Goal: Task Accomplishment & Management: Manage account settings

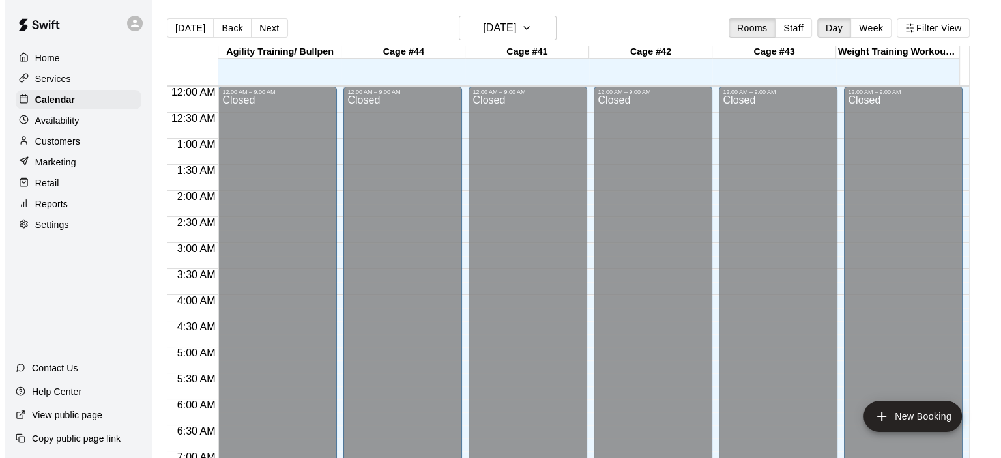
scroll to position [824, 0]
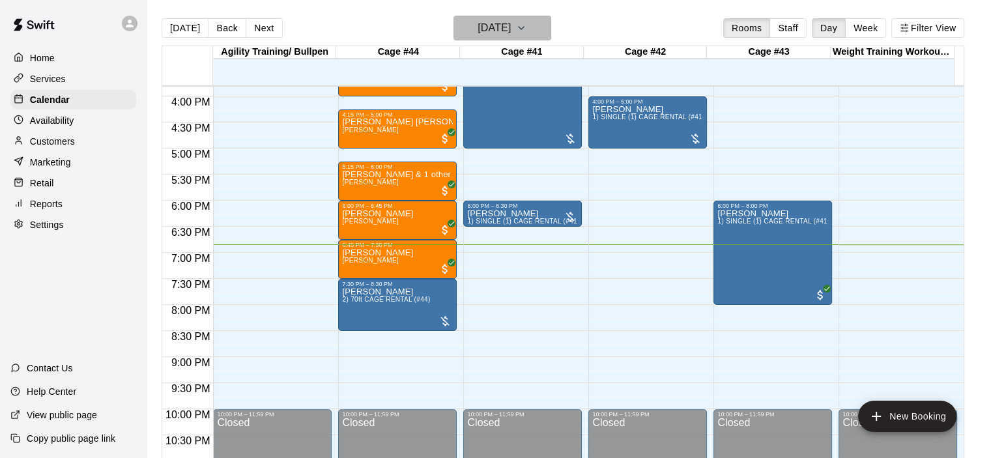
click at [526, 25] on icon "button" at bounding box center [521, 28] width 10 height 16
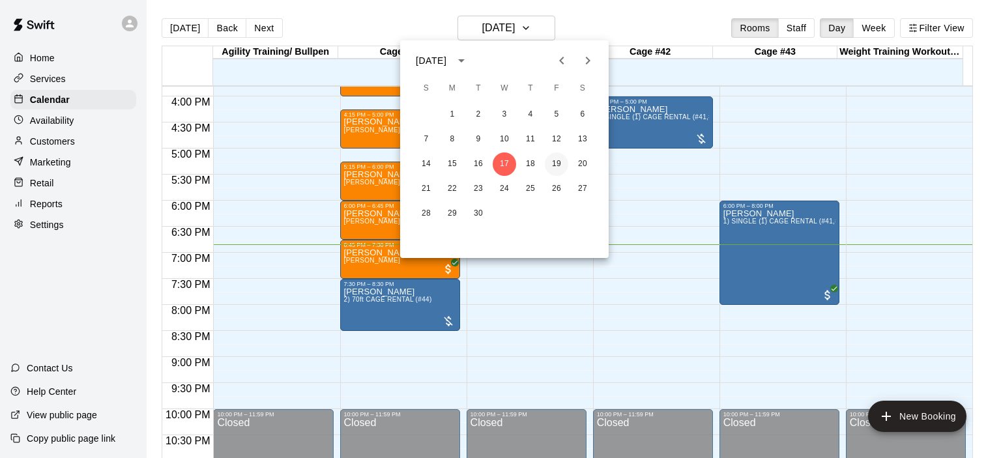
click at [556, 163] on button "19" at bounding box center [556, 163] width 23 height 23
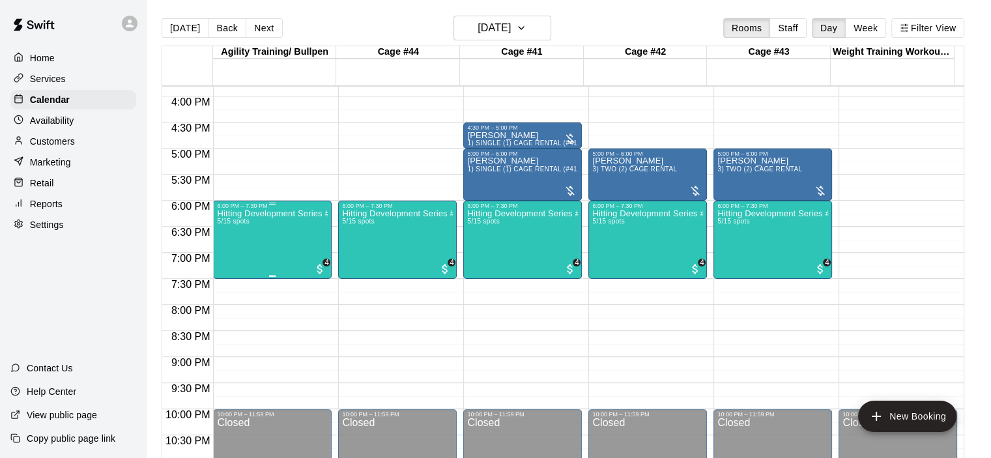
click at [270, 225] on div "Hitting Development Series #4 5/15 spots" at bounding box center [272, 438] width 111 height 458
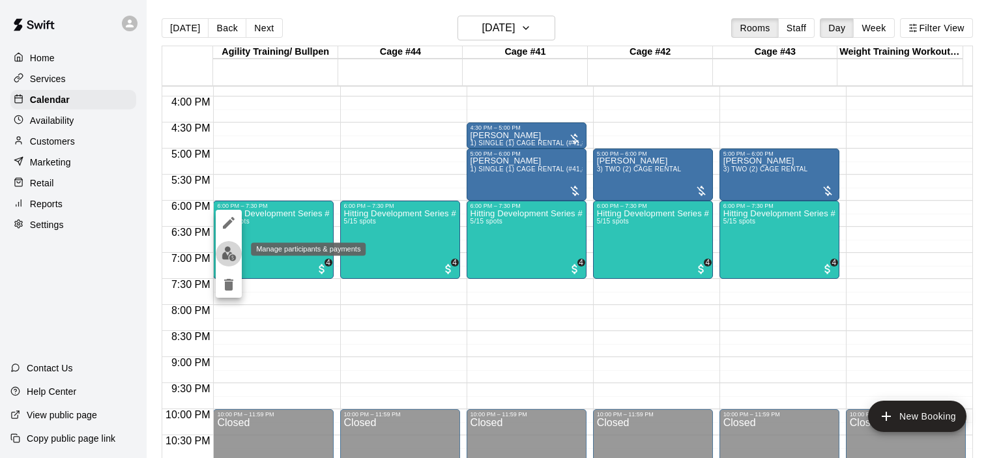
click at [232, 252] on img "edit" at bounding box center [228, 253] width 15 height 15
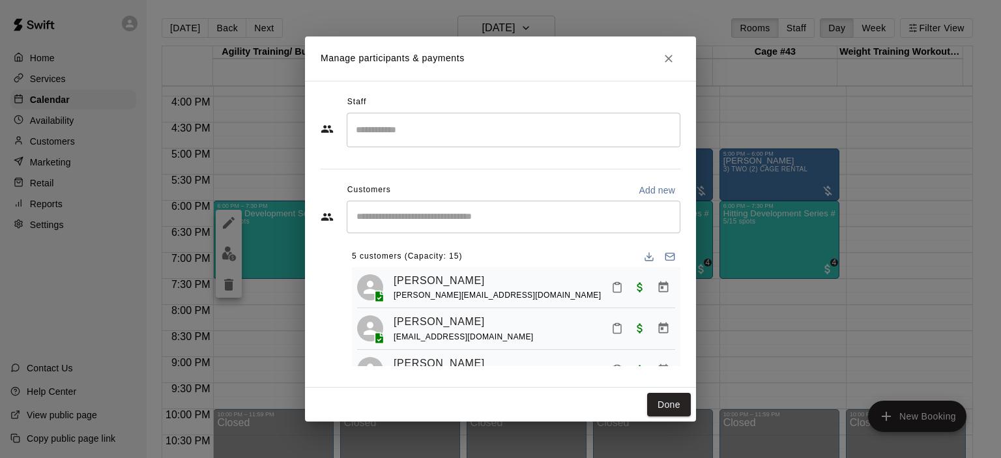
click at [464, 222] on input "Start typing to search customers..." at bounding box center [513, 216] width 322 height 13
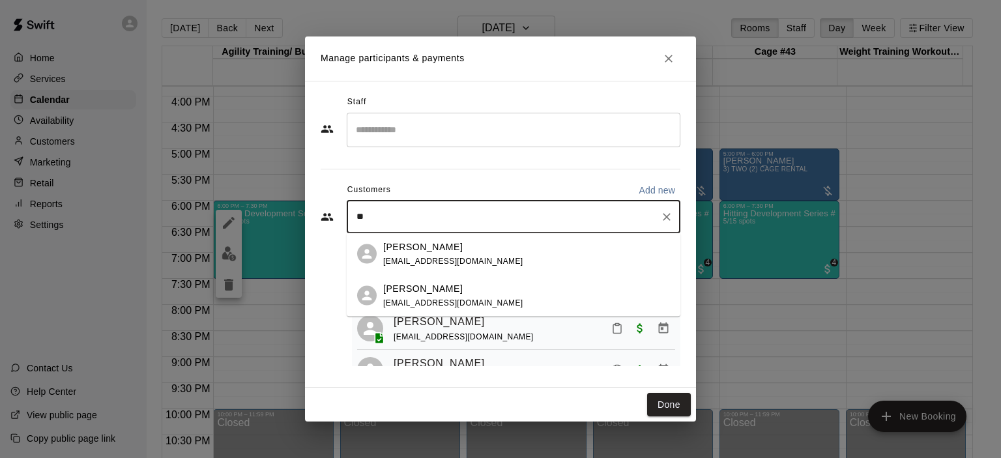
type input "***"
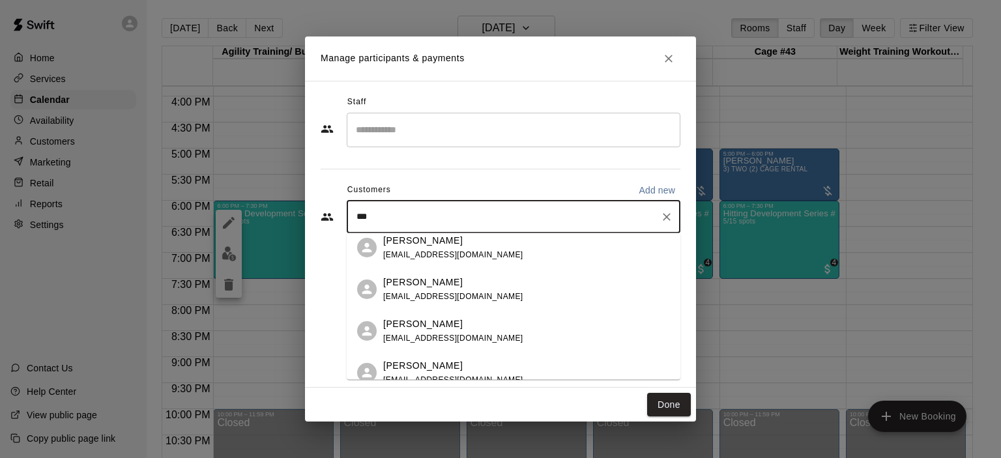
scroll to position [104, 0]
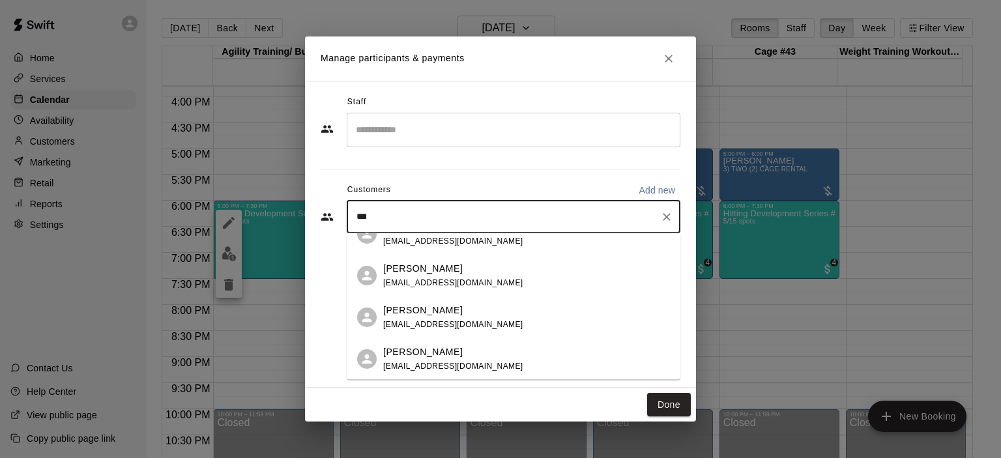
click at [430, 362] on span "[EMAIL_ADDRESS][DOMAIN_NAME]" at bounding box center [453, 365] width 140 height 9
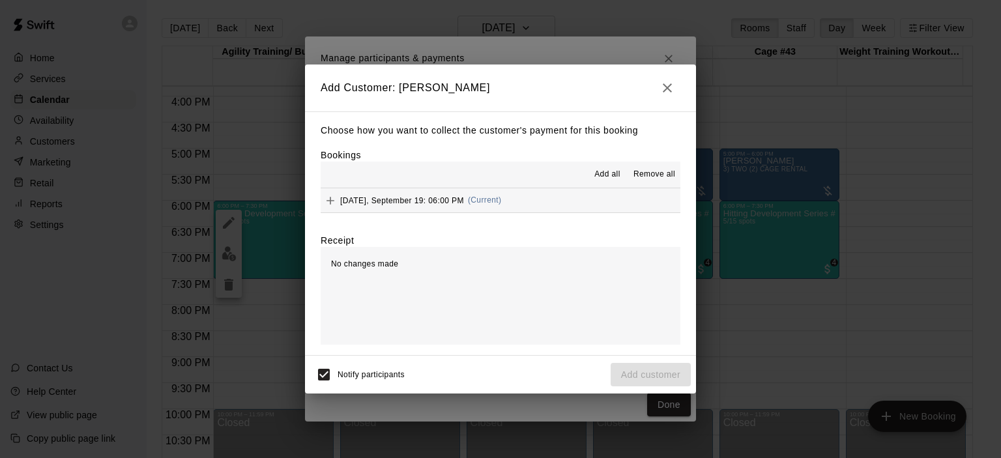
click at [483, 203] on span "(Current)" at bounding box center [485, 199] width 34 height 9
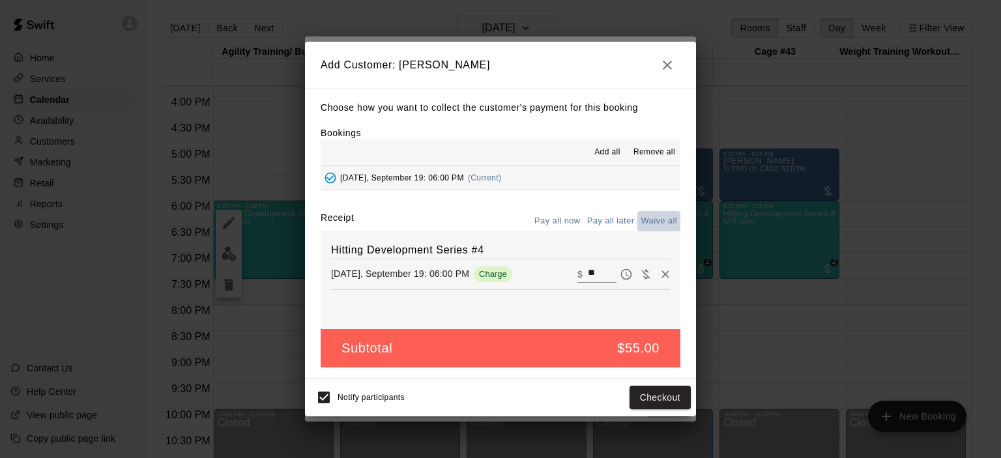
click at [643, 221] on button "Waive all" at bounding box center [658, 221] width 43 height 20
type input "*"
click at [653, 393] on button "Add customer" at bounding box center [650, 398] width 80 height 24
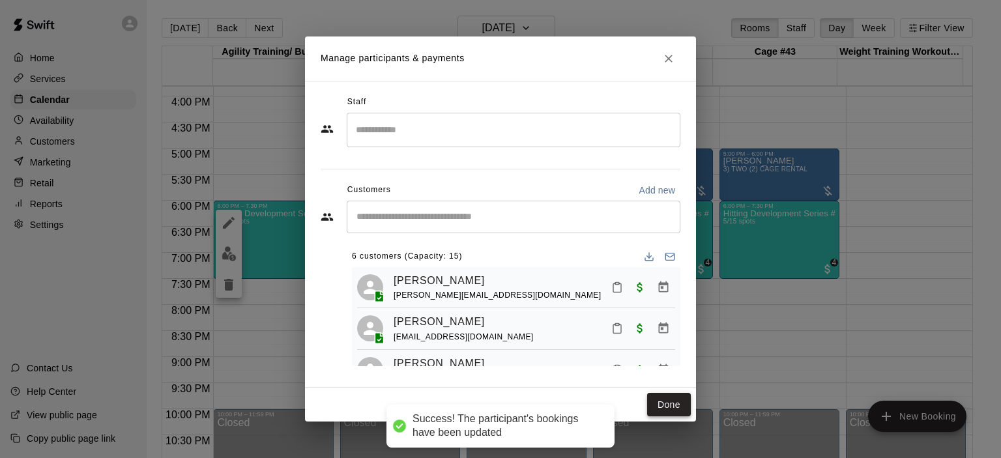
click at [667, 400] on button "Done" at bounding box center [669, 405] width 44 height 24
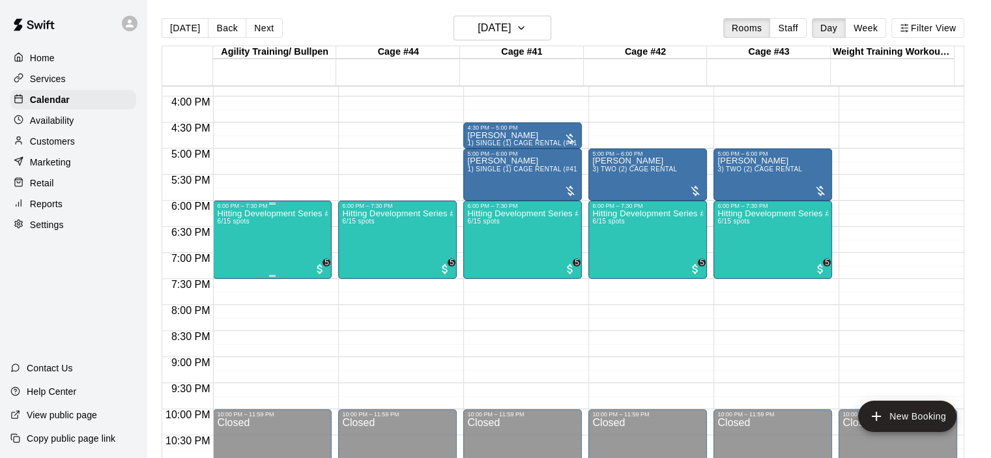
click at [302, 244] on div "Hitting Development Series #4 6/15 spots" at bounding box center [272, 438] width 111 height 458
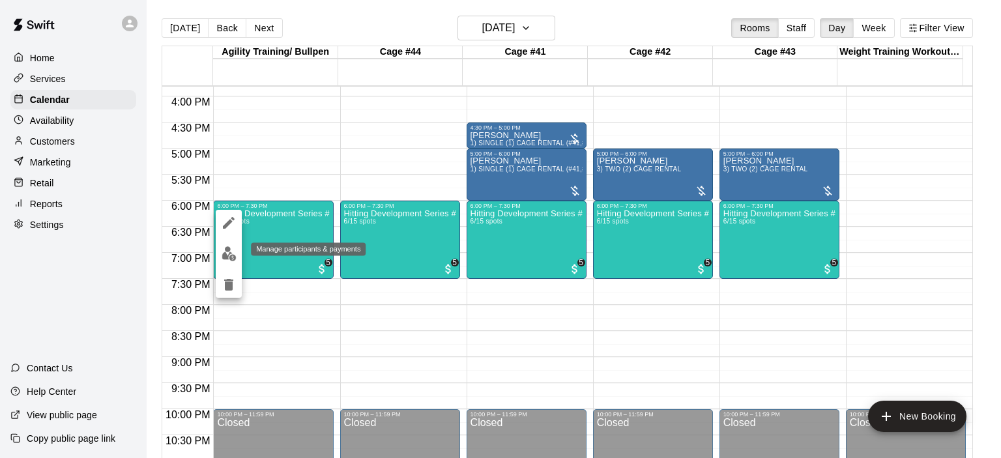
click at [233, 256] on img "edit" at bounding box center [228, 253] width 15 height 15
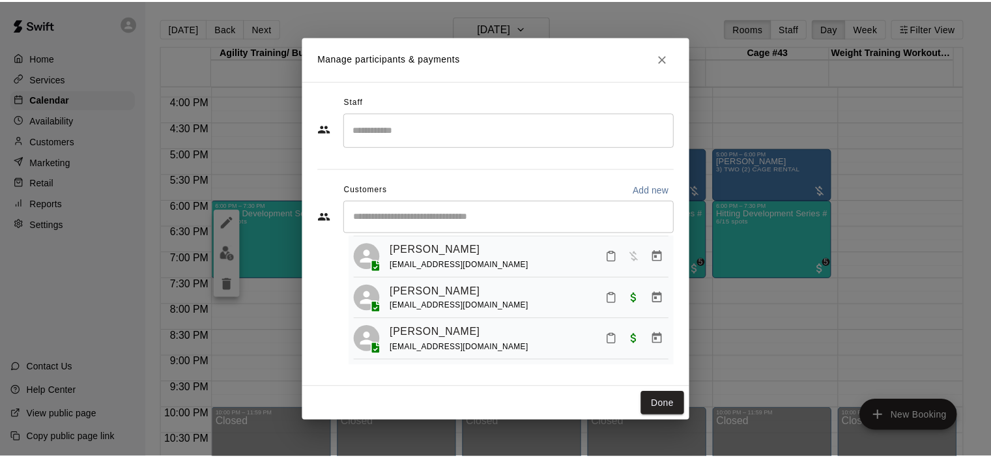
scroll to position [0, 0]
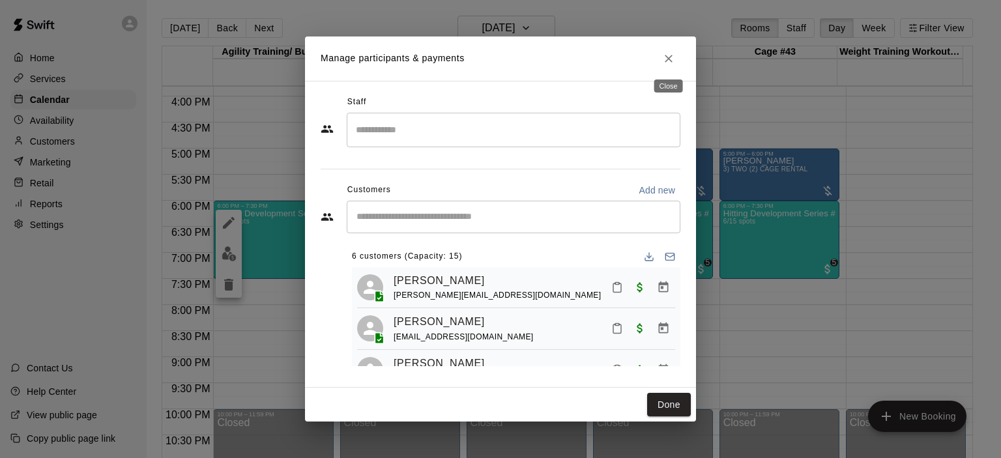
click at [664, 57] on icon "Close" at bounding box center [668, 58] width 13 height 13
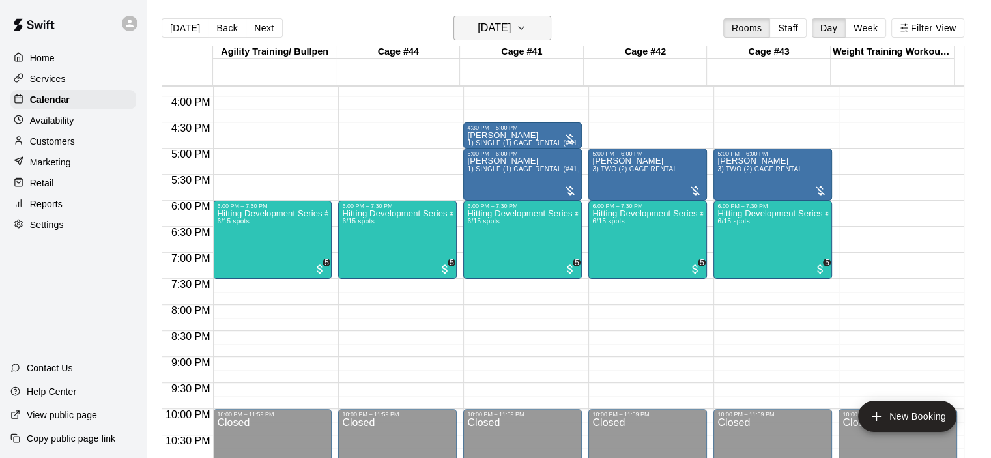
click at [526, 20] on icon "button" at bounding box center [521, 28] width 10 height 16
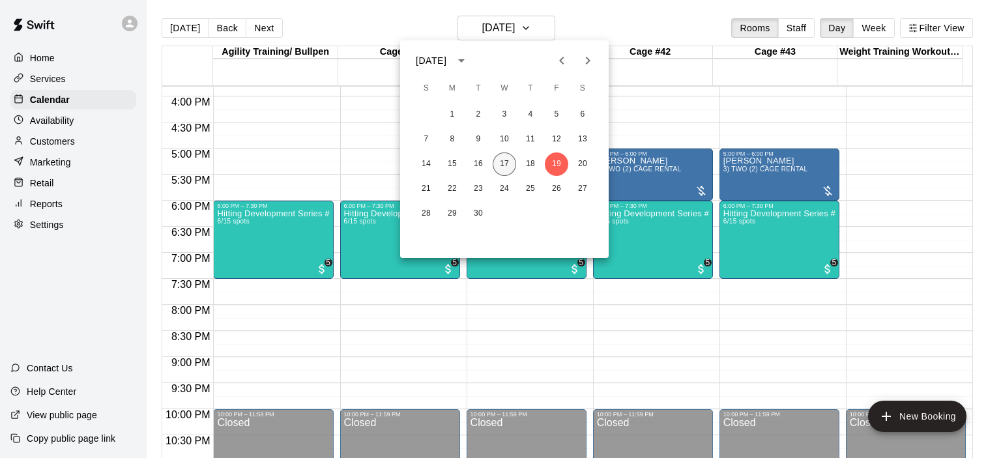
click at [505, 165] on button "17" at bounding box center [503, 163] width 23 height 23
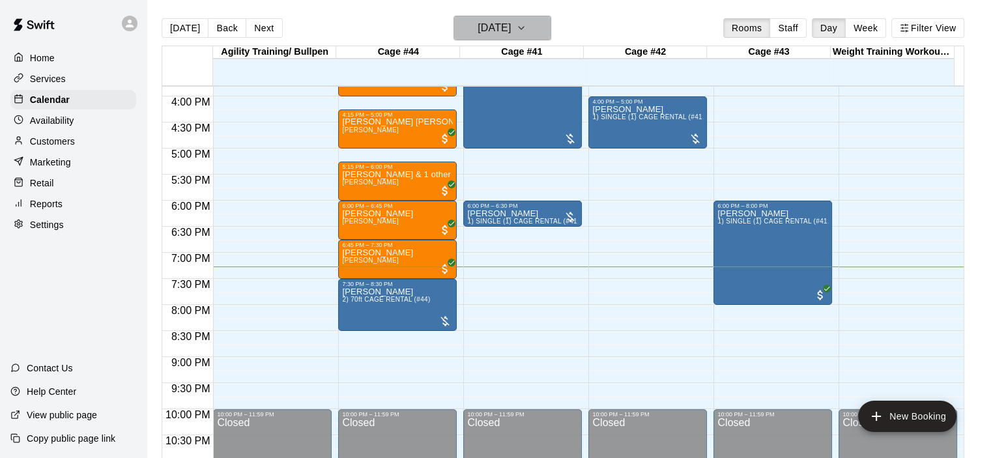
click at [526, 30] on icon "button" at bounding box center [521, 28] width 10 height 16
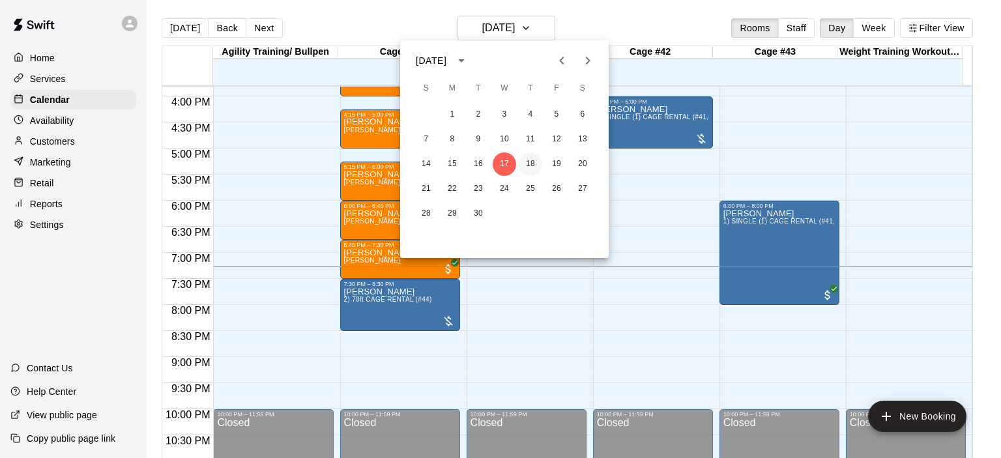
click at [532, 165] on button "18" at bounding box center [530, 163] width 23 height 23
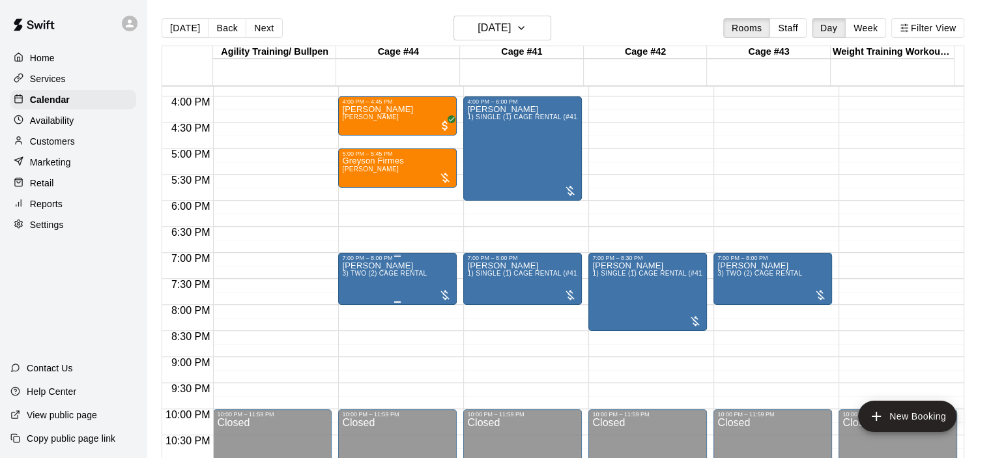
click at [385, 277] on span "3) TWO (2) CAGE RENTAL" at bounding box center [384, 273] width 85 height 7
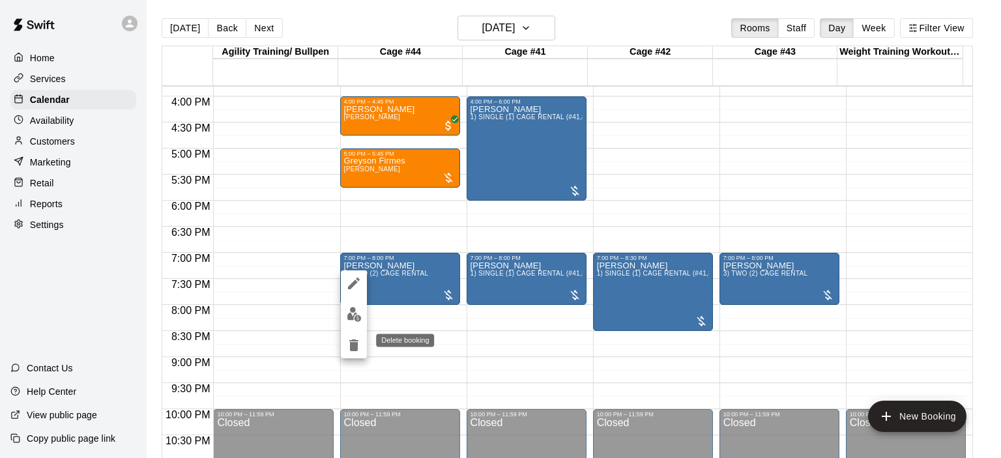
click at [358, 347] on icon "delete" at bounding box center [354, 345] width 16 height 16
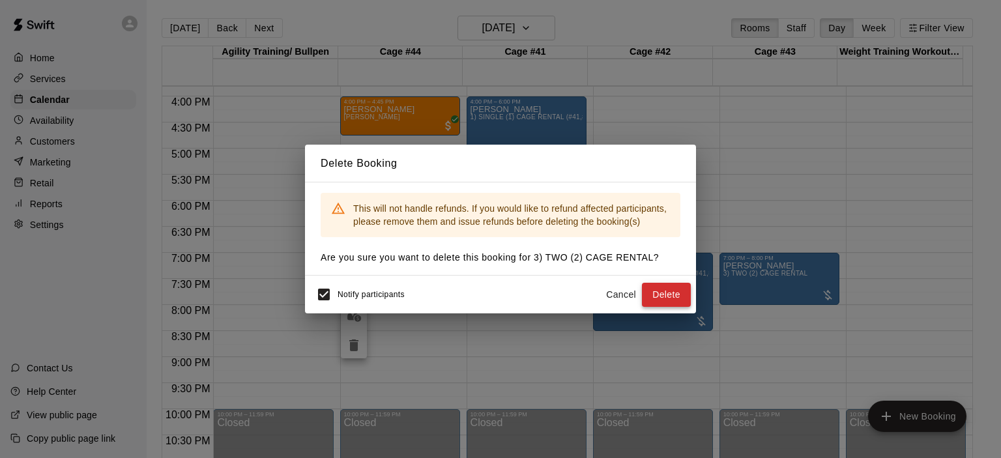
click at [676, 287] on button "Delete" at bounding box center [666, 295] width 49 height 24
